Goal: Transaction & Acquisition: Purchase product/service

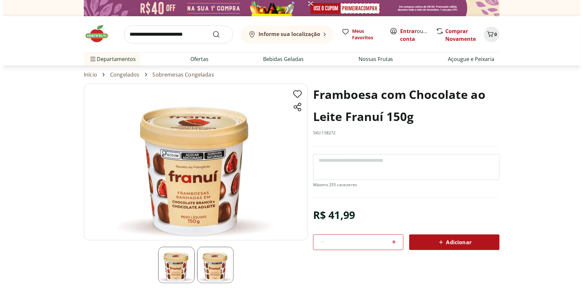
scroll to position [76, 0]
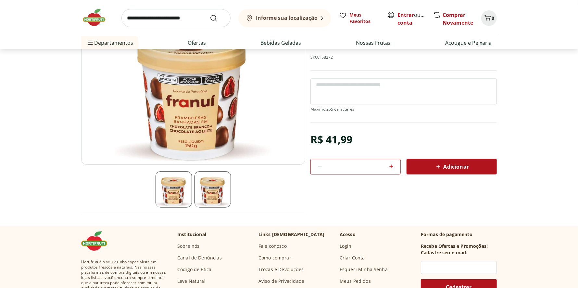
click at [431, 173] on button "Adicionar" at bounding box center [452, 167] width 90 height 16
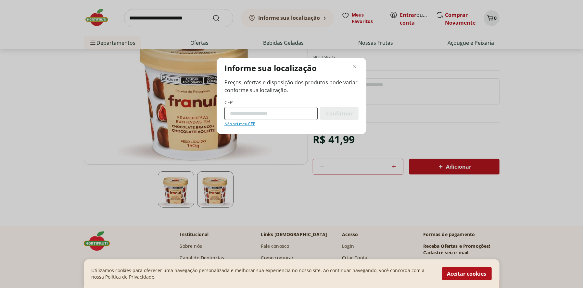
click at [268, 114] on input "CEP" at bounding box center [270, 113] width 93 height 13
type input "*********"
click at [324, 114] on div "Confirmar" at bounding box center [339, 113] width 38 height 13
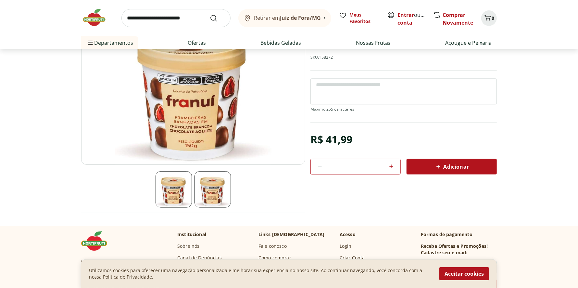
click at [424, 162] on div "Adicionar" at bounding box center [452, 167] width 80 height 12
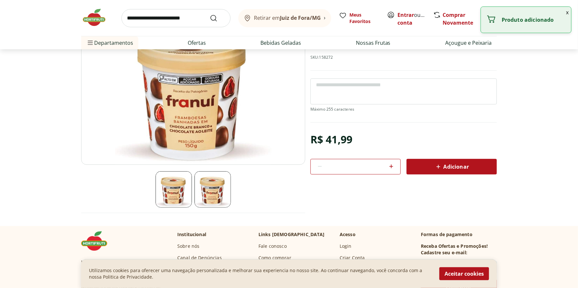
click at [514, 21] on p "Produto adicionado" at bounding box center [534, 20] width 64 height 6
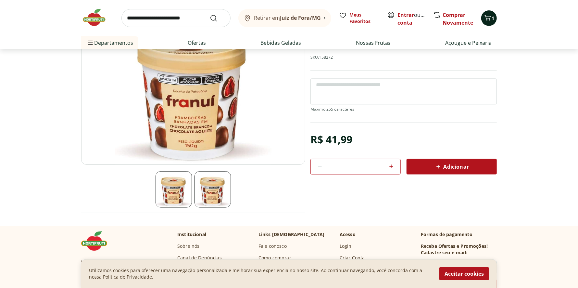
click at [489, 18] on icon "Carrinho" at bounding box center [488, 18] width 8 height 8
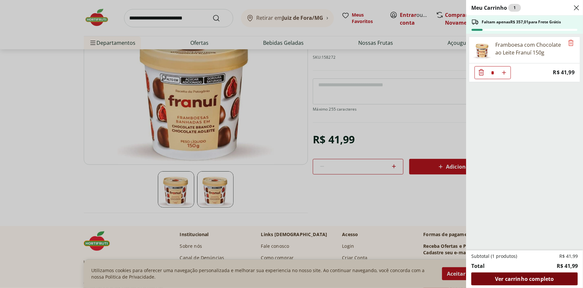
click at [548, 278] on span "Ver carrinho completo" at bounding box center [524, 279] width 59 height 5
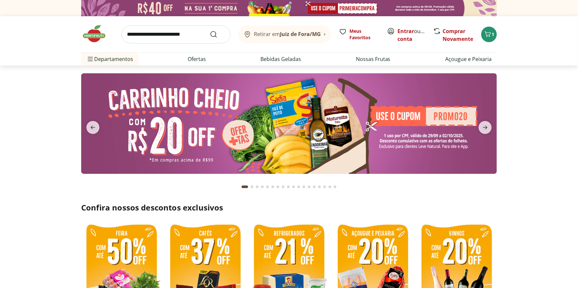
click at [200, 132] on img at bounding box center [289, 123] width 416 height 101
select select "**********"
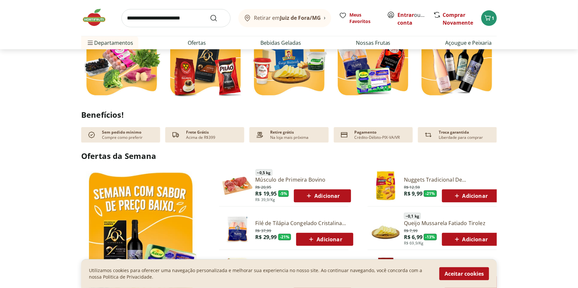
scroll to position [151, 0]
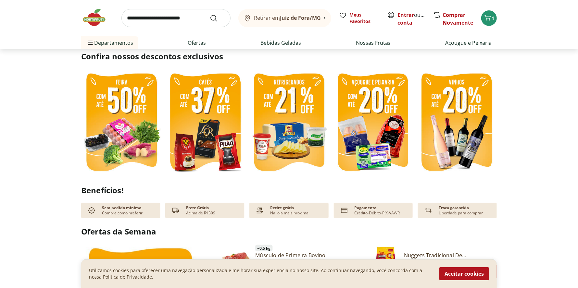
click at [276, 131] on img at bounding box center [289, 124] width 81 height 108
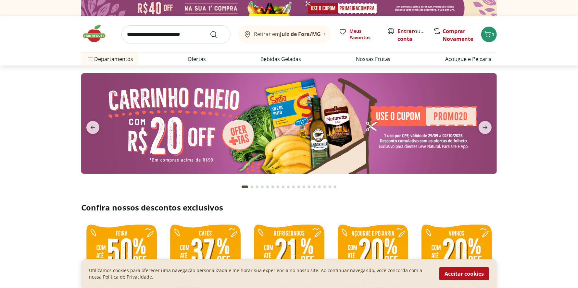
select select "**********"
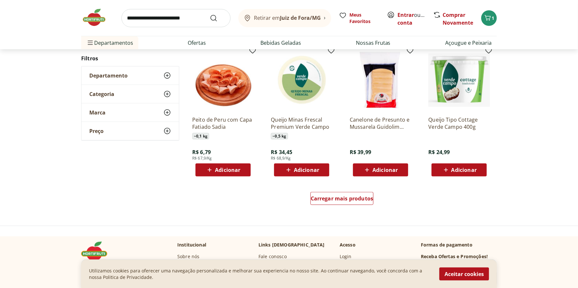
scroll to position [379, 0]
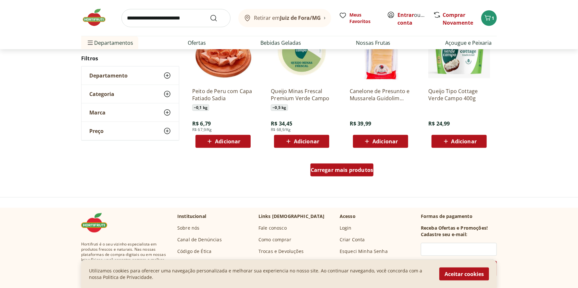
click at [348, 178] on link "Carregar mais produtos" at bounding box center [342, 172] width 63 height 16
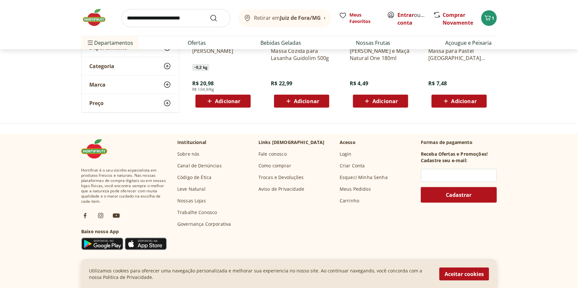
scroll to position [334, 0]
